Goal: Information Seeking & Learning: Learn about a topic

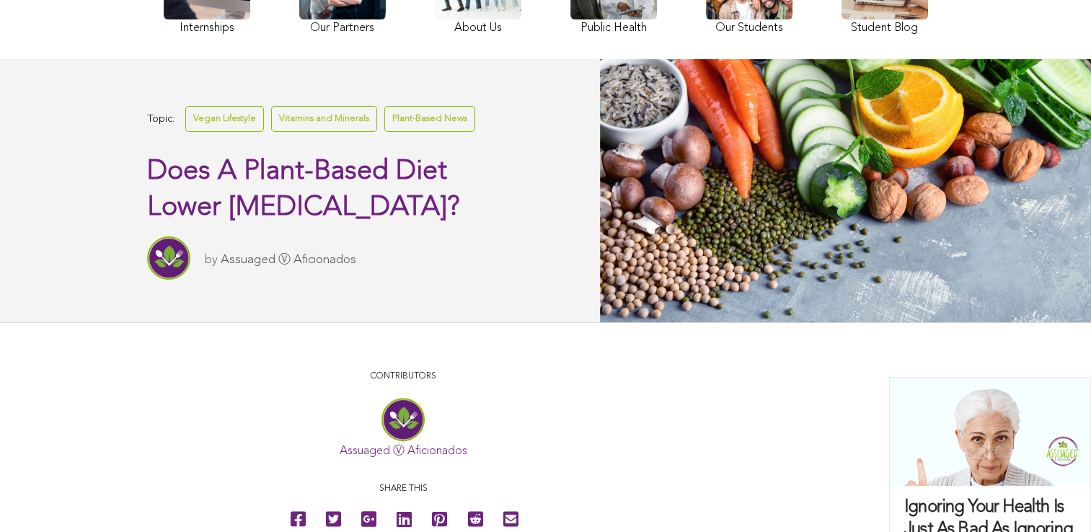
scroll to position [321, 0]
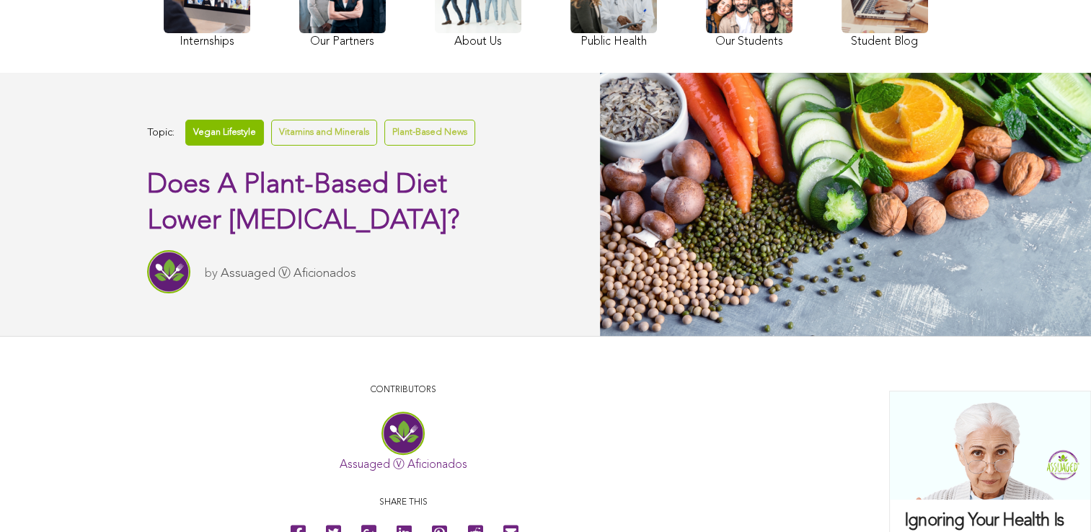
click at [239, 125] on link "Vegan Lifestyle" at bounding box center [224, 132] width 79 height 25
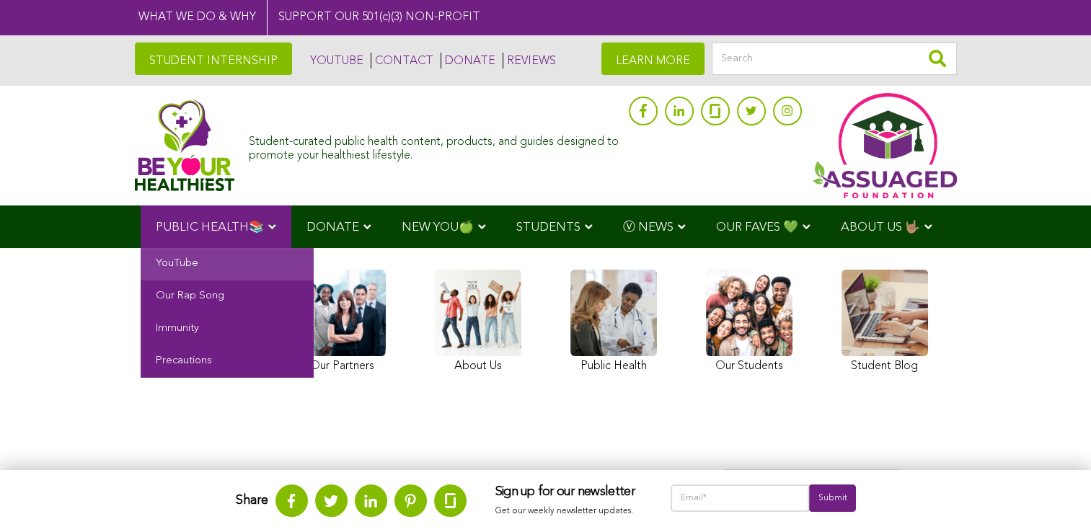
click at [176, 264] on link "YouTube" at bounding box center [227, 264] width 173 height 32
